Goal: Task Accomplishment & Management: Use online tool/utility

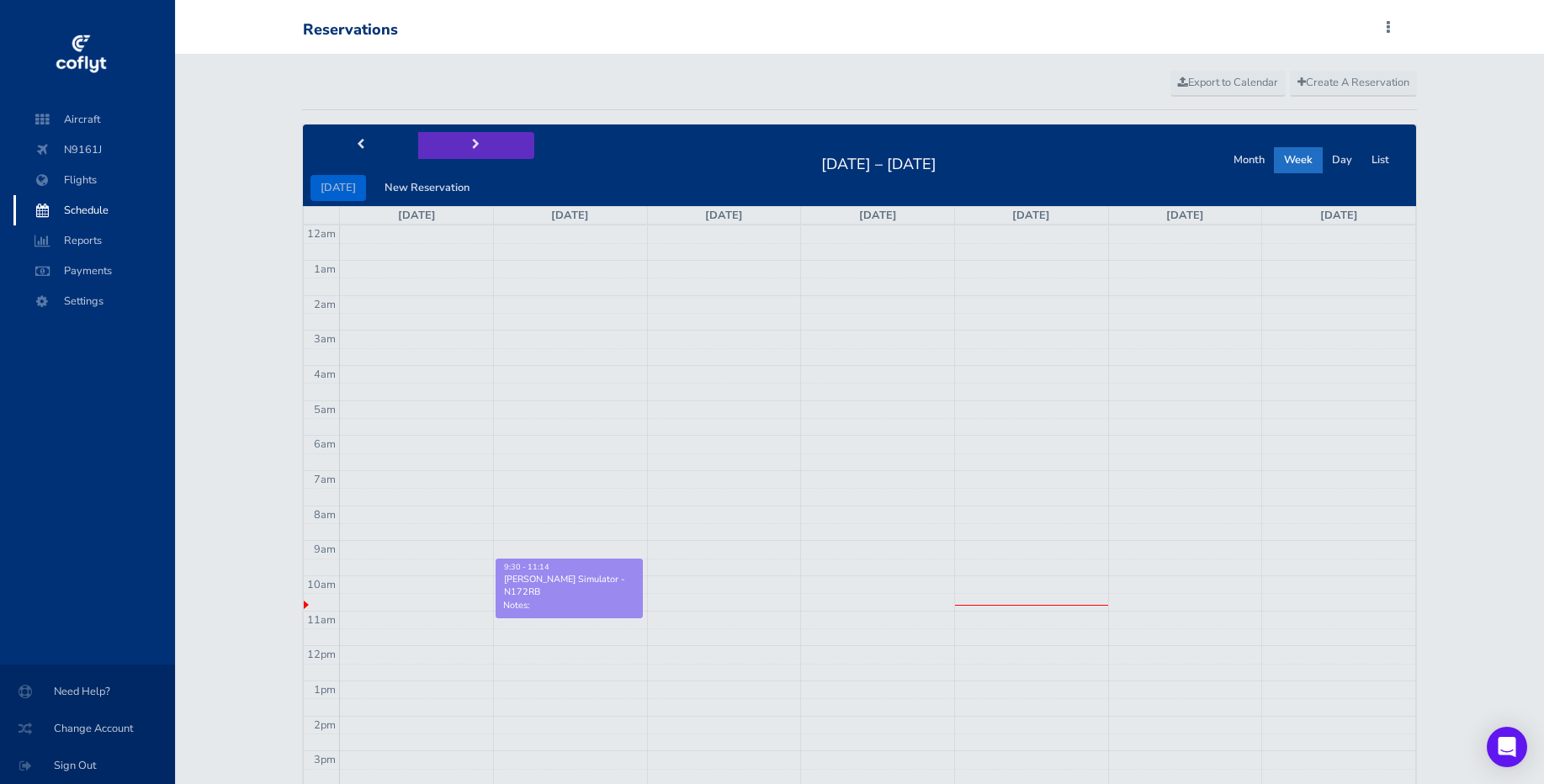
click at [464, 141] on button "next" at bounding box center [476, 146] width 116 height 26
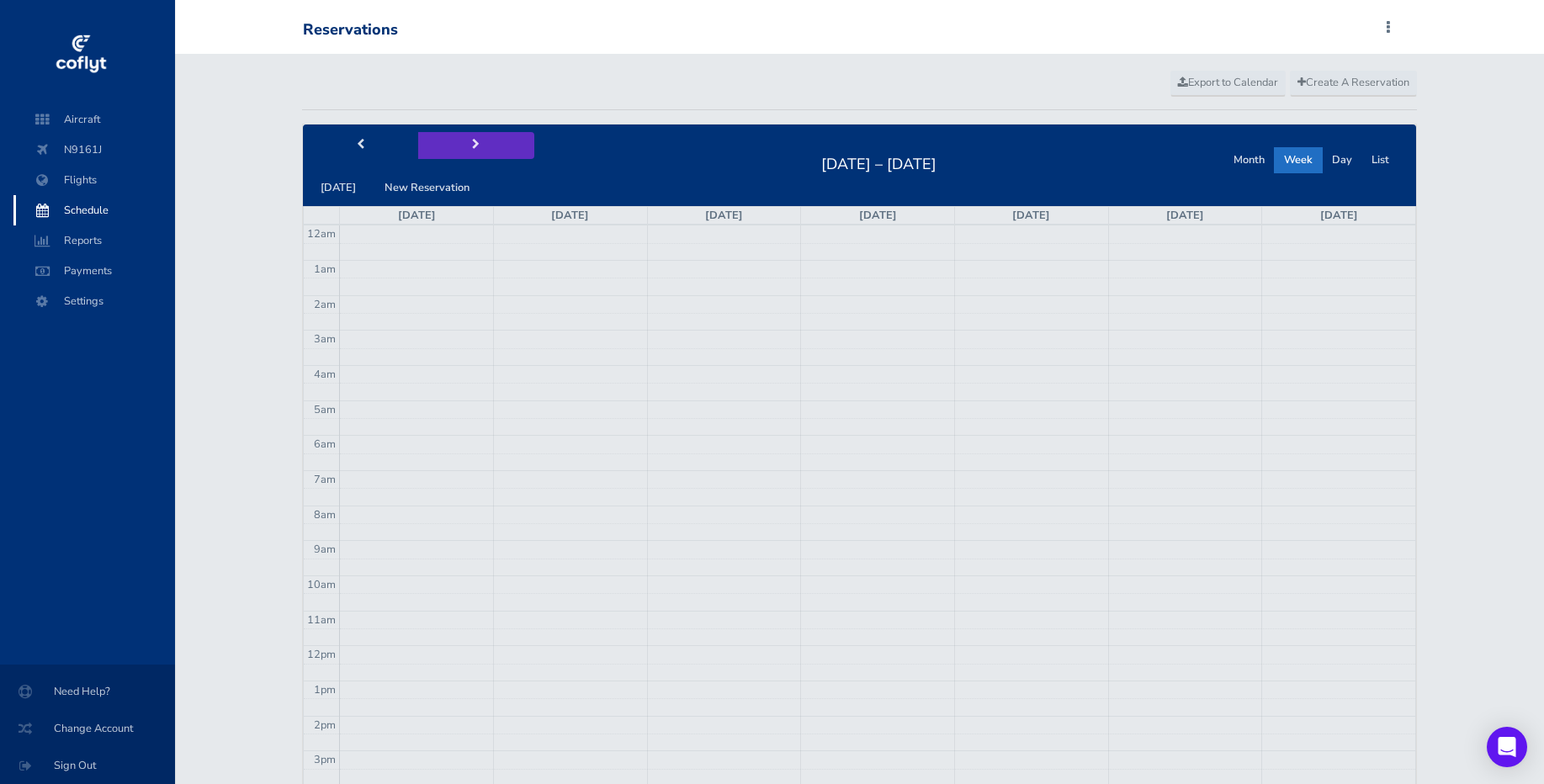
click at [464, 141] on button "next" at bounding box center [476, 146] width 116 height 26
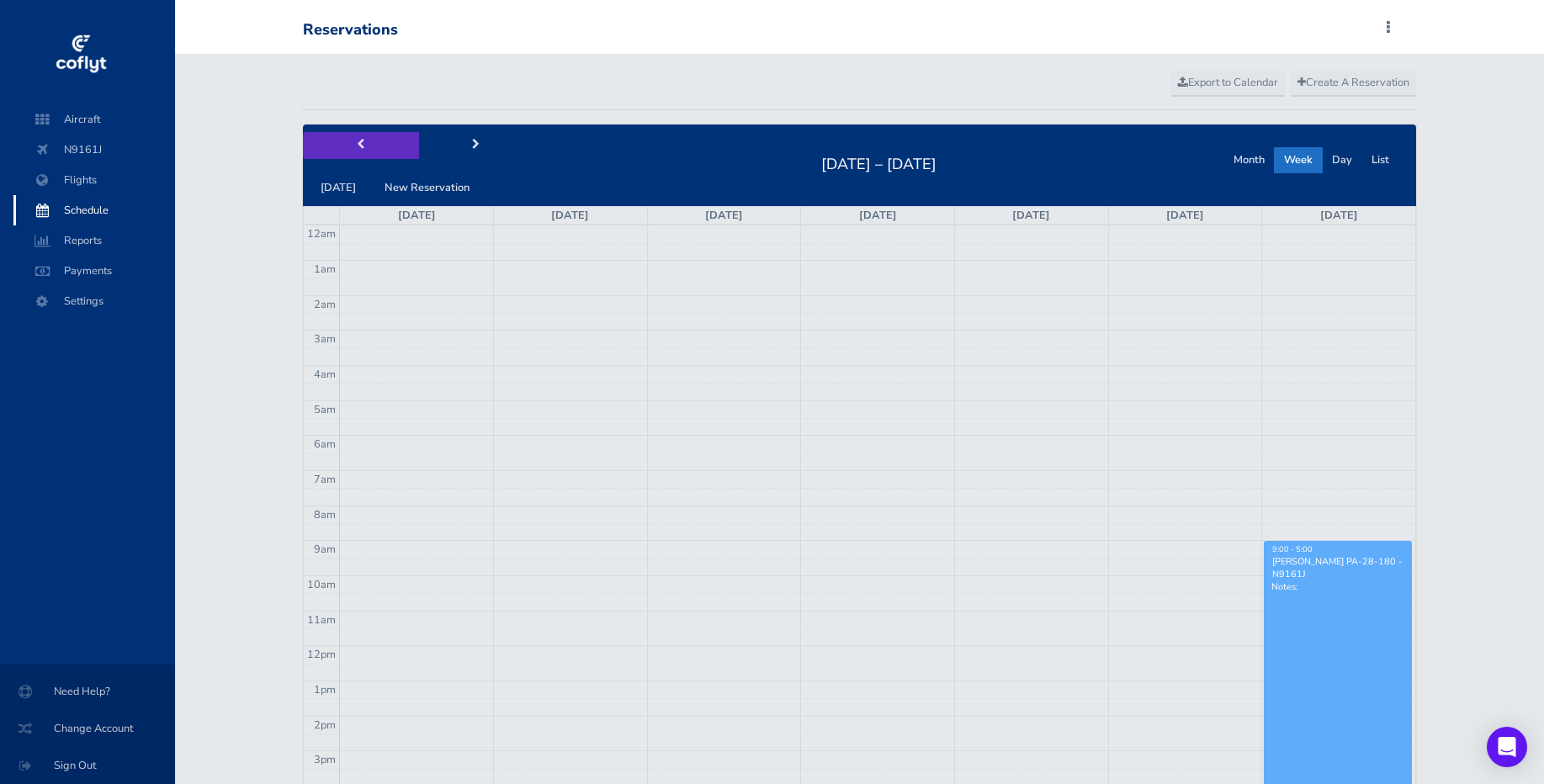
click at [370, 143] on button "prev" at bounding box center [361, 146] width 116 height 26
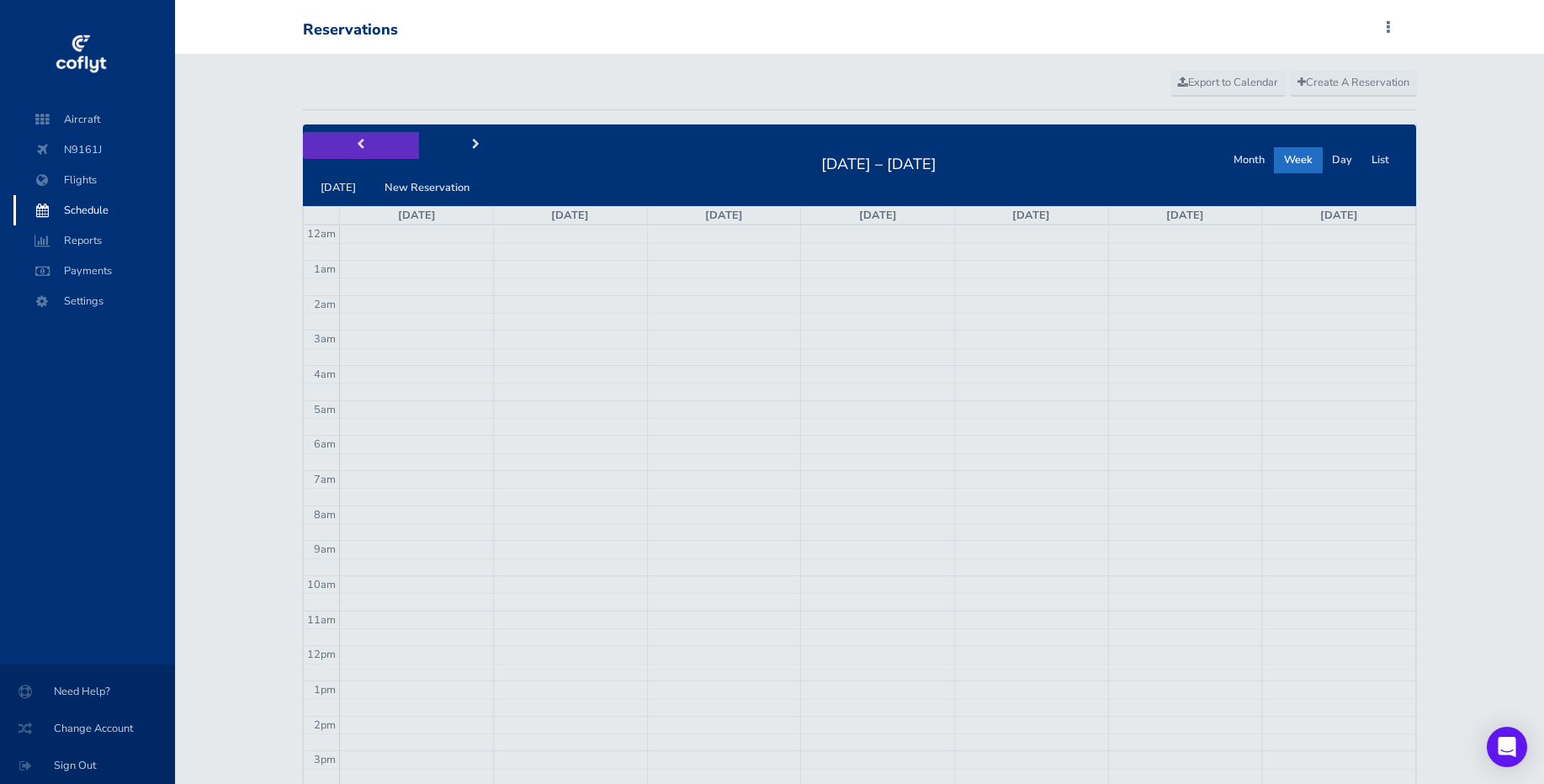
click at [370, 143] on button "prev" at bounding box center [361, 146] width 116 height 26
click at [473, 141] on button "next" at bounding box center [476, 146] width 116 height 26
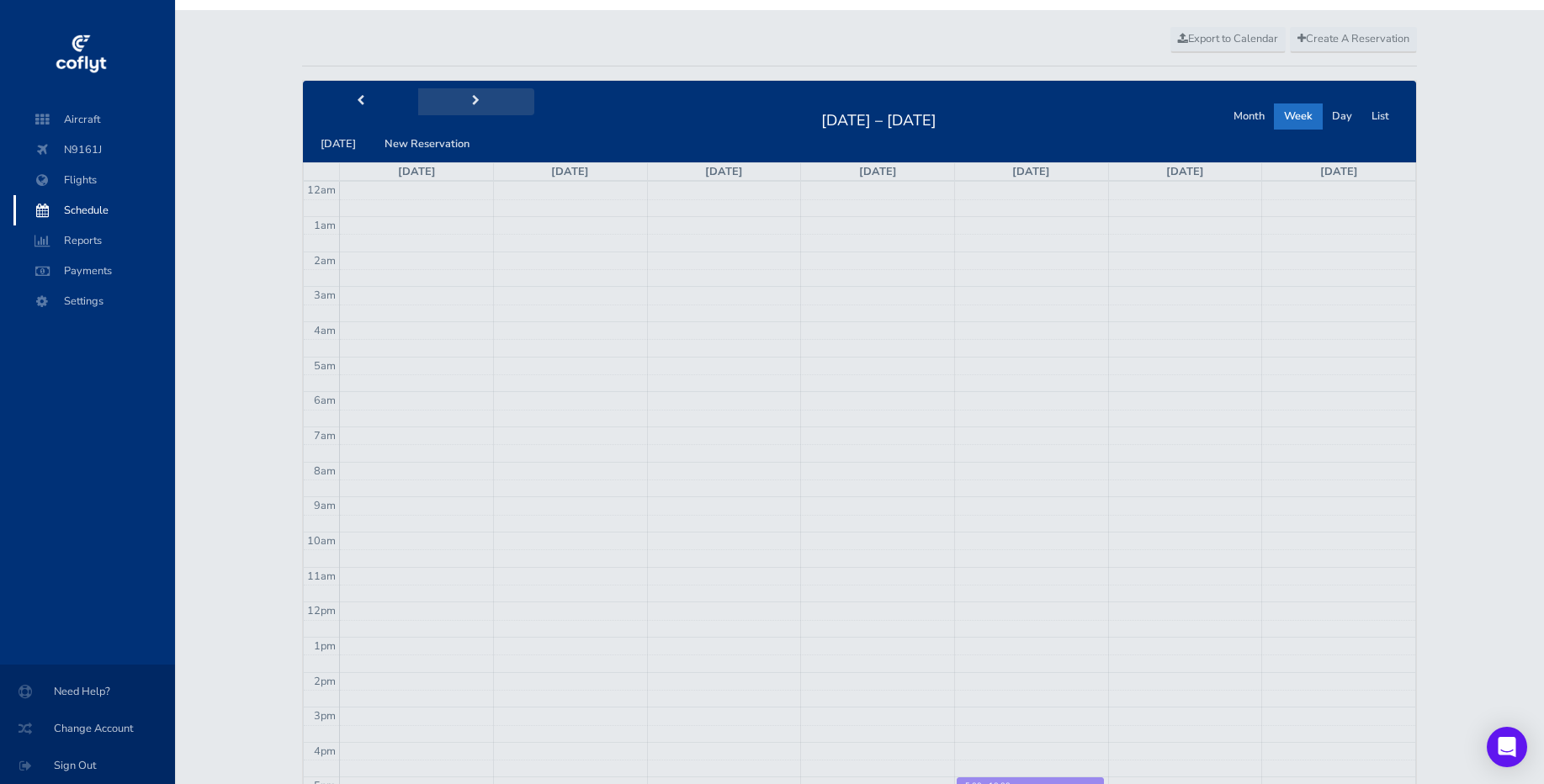
scroll to position [39, 0]
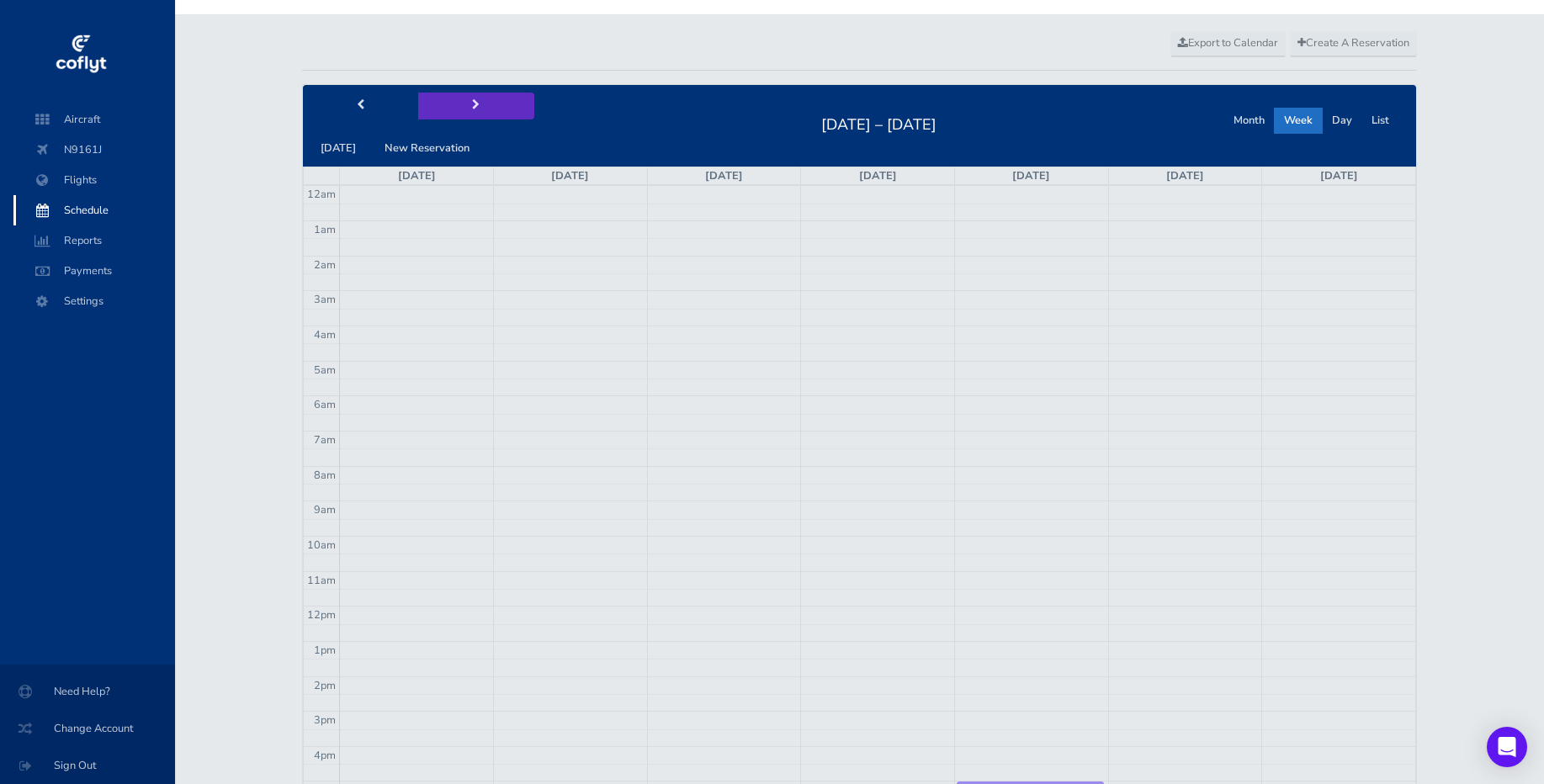
click at [459, 100] on button "next" at bounding box center [476, 106] width 116 height 26
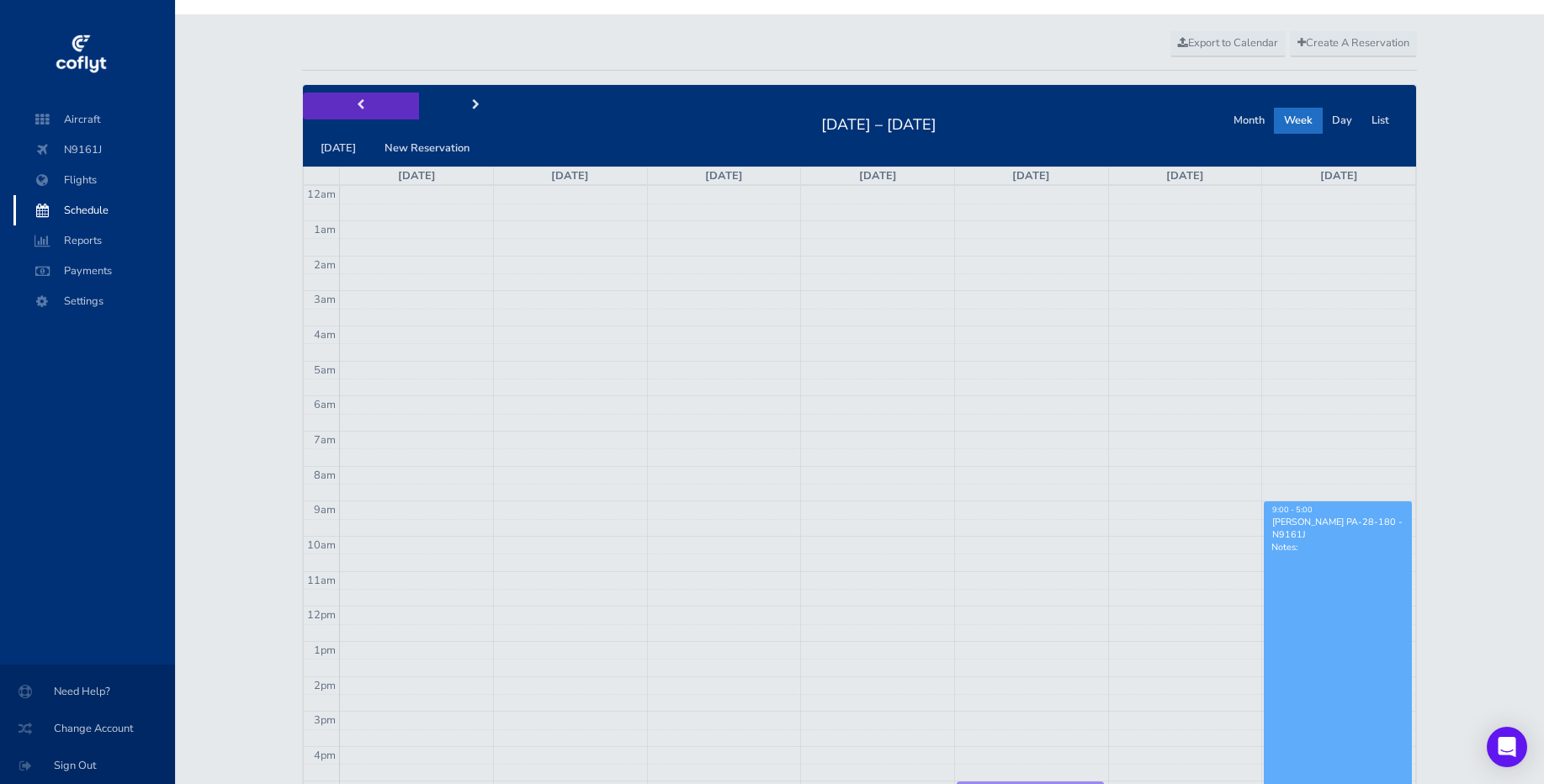
click at [405, 108] on button "prev" at bounding box center [361, 106] width 116 height 26
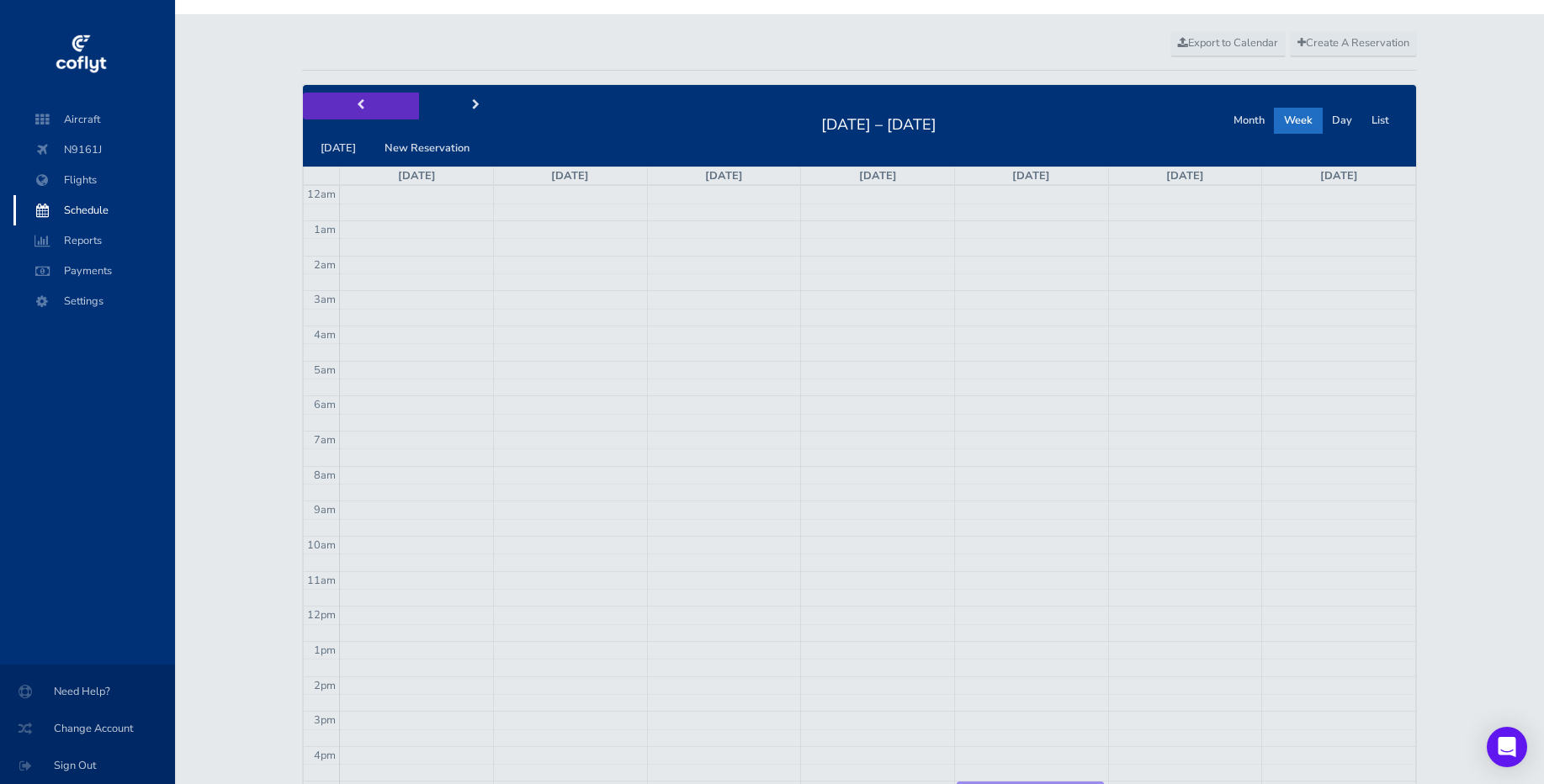
click at [405, 108] on button "prev" at bounding box center [361, 106] width 116 height 26
